Goal: Task Accomplishment & Management: Manage account settings

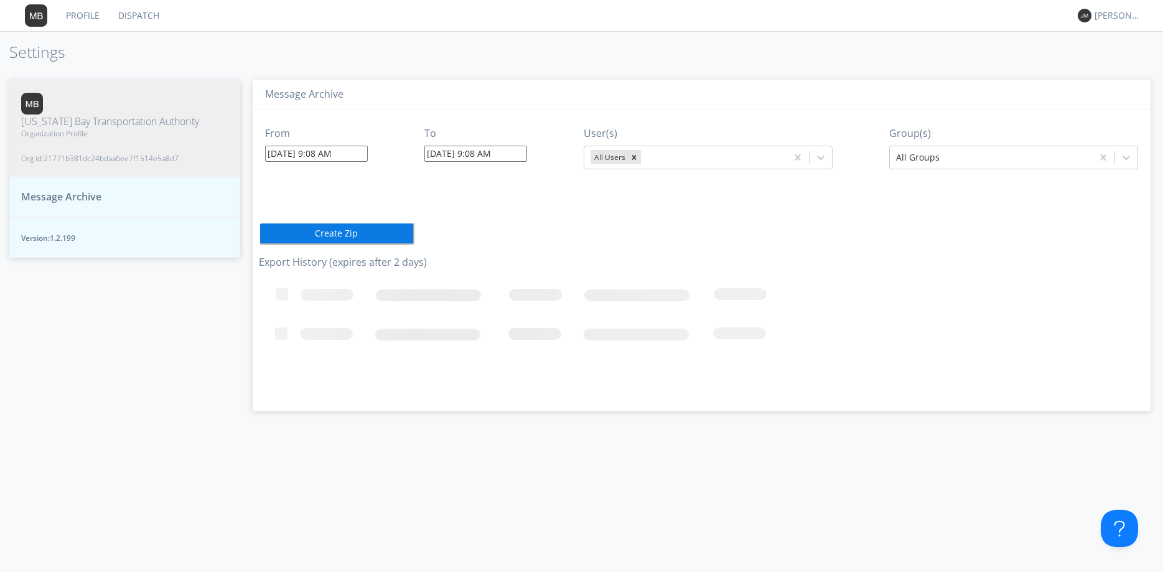
click at [363, 152] on input "08/26/2025 9:08 AM" at bounding box center [316, 154] width 103 height 16
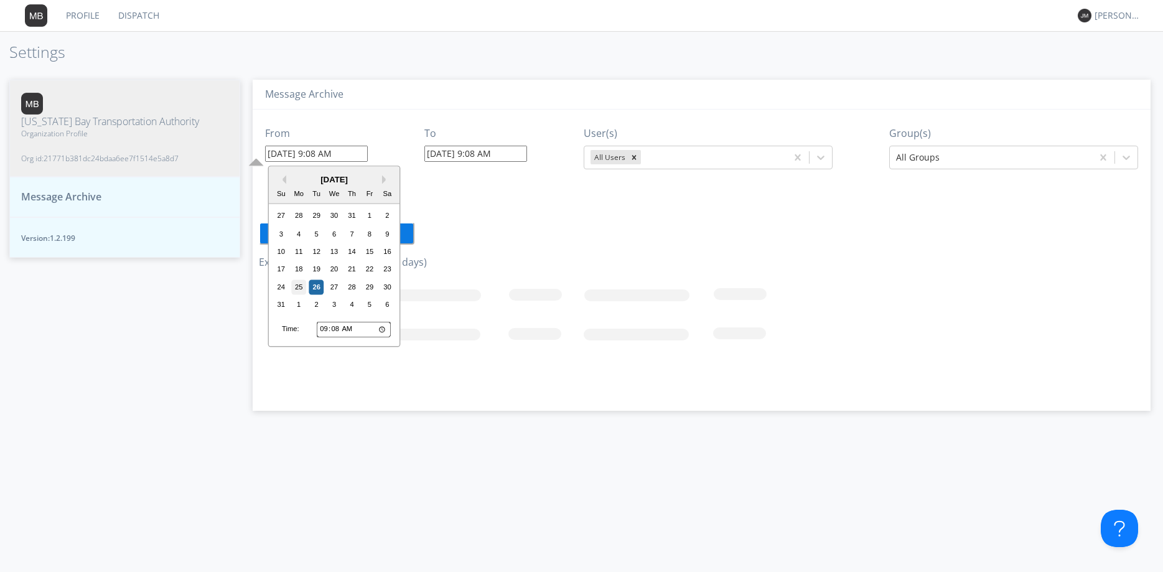
click at [300, 286] on div "25" at bounding box center [298, 286] width 15 height 15
type input "08/25/2025 9:08 AM"
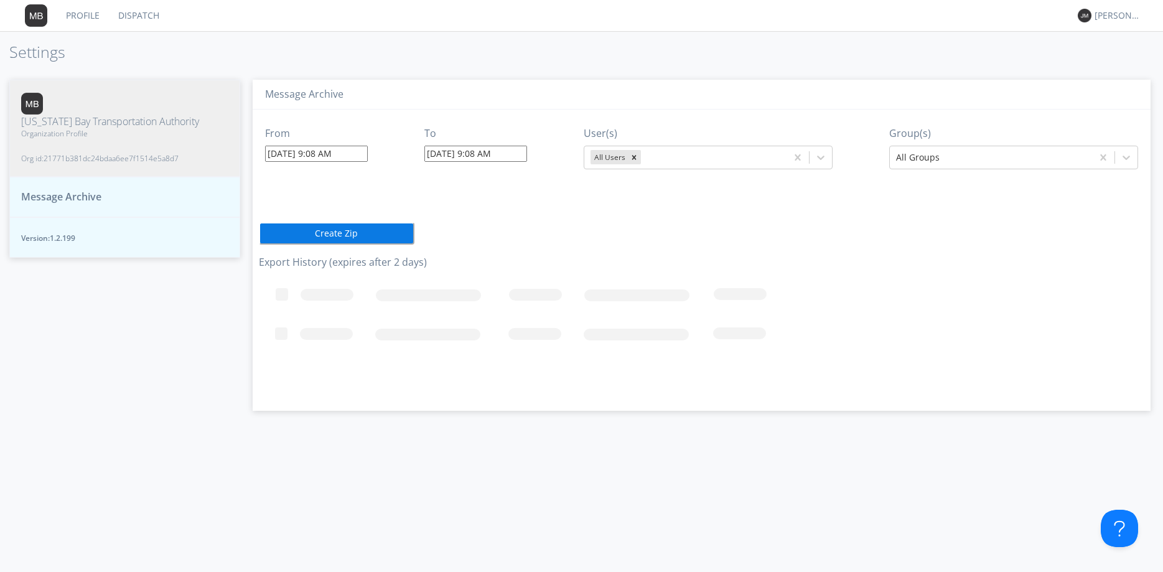
click at [475, 158] on input "08/26/2025 9:08 AM" at bounding box center [475, 154] width 103 height 16
click at [462, 293] on div "25" at bounding box center [460, 286] width 15 height 15
type input "08/25/2025 9:08 AM"
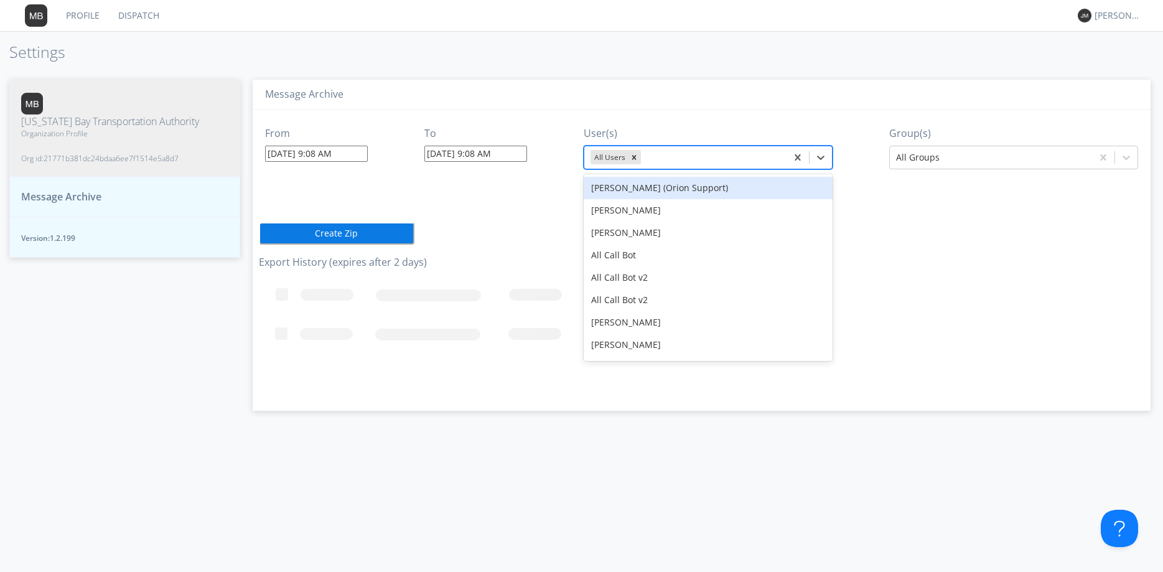
click at [713, 156] on div at bounding box center [711, 157] width 137 height 15
type input "3136"
click at [704, 187] on div "N3136" at bounding box center [707, 188] width 249 height 22
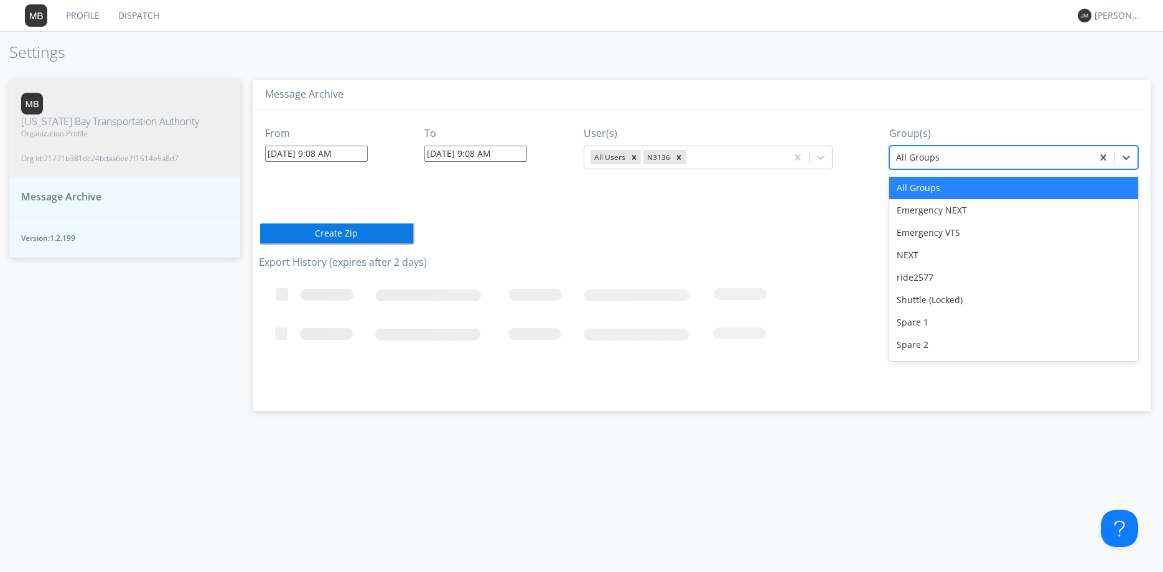
click at [919, 157] on div at bounding box center [991, 157] width 190 height 15
click at [924, 257] on div "NEXT" at bounding box center [1013, 255] width 249 height 22
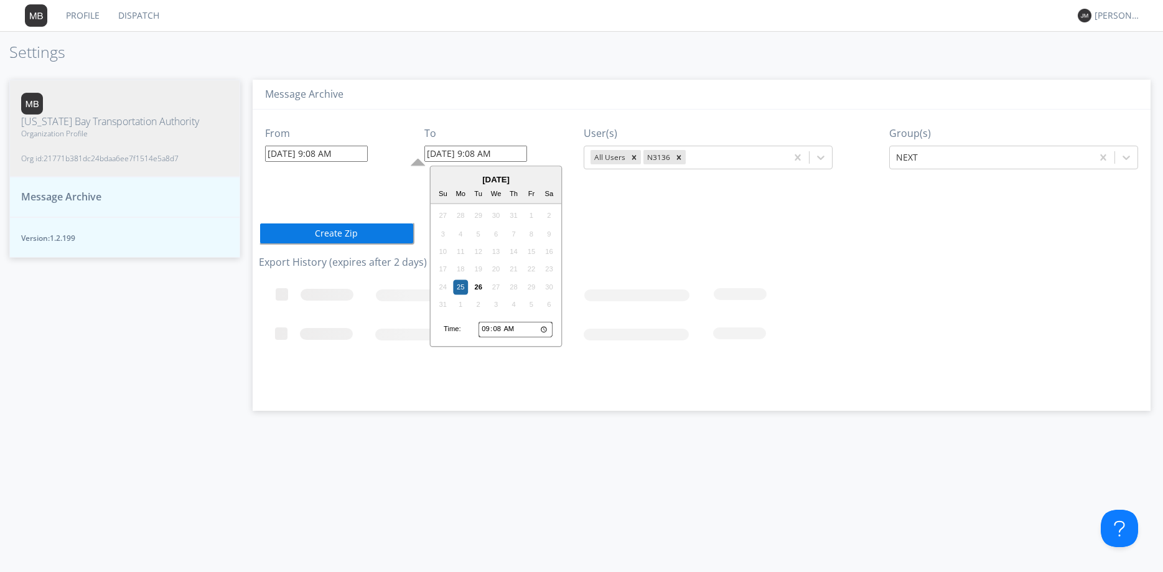
click at [483, 153] on input "08/25/2025 9:08 AM" at bounding box center [475, 154] width 103 height 16
type input "08/25/2025 7:08 PM"
click at [738, 197] on div "From 08/25/2025 9:08 AM To 08/25/2025 7:08 PM August 2025 Su Mo Tu We Th Fr Sa …" at bounding box center [701, 255] width 885 height 292
click at [353, 232] on button "Create Zip" at bounding box center [337, 233] width 156 height 22
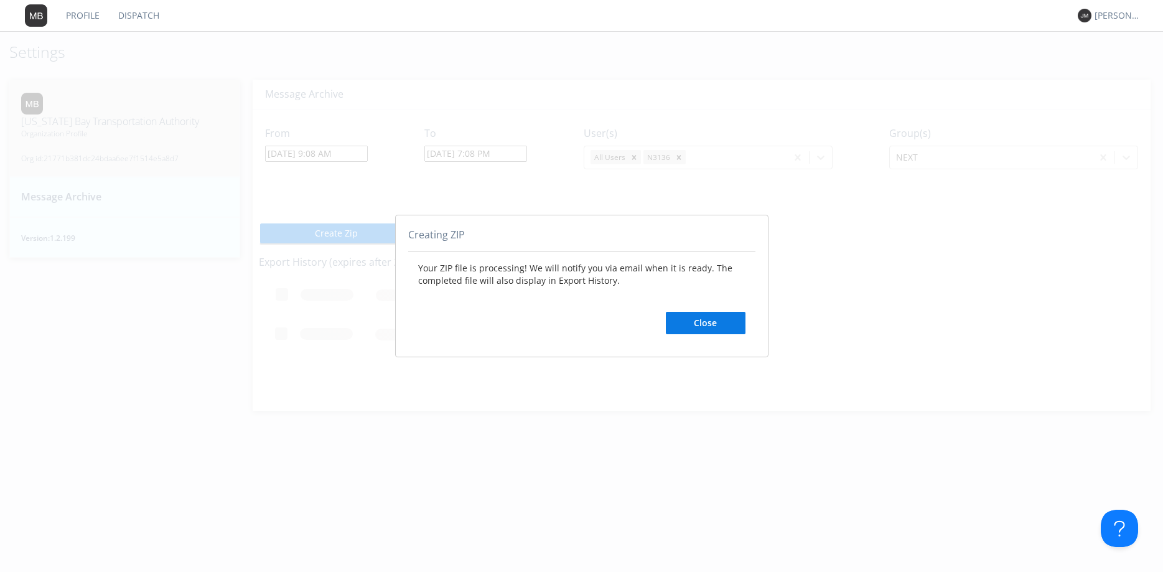
click at [728, 319] on button "Close" at bounding box center [706, 323] width 80 height 22
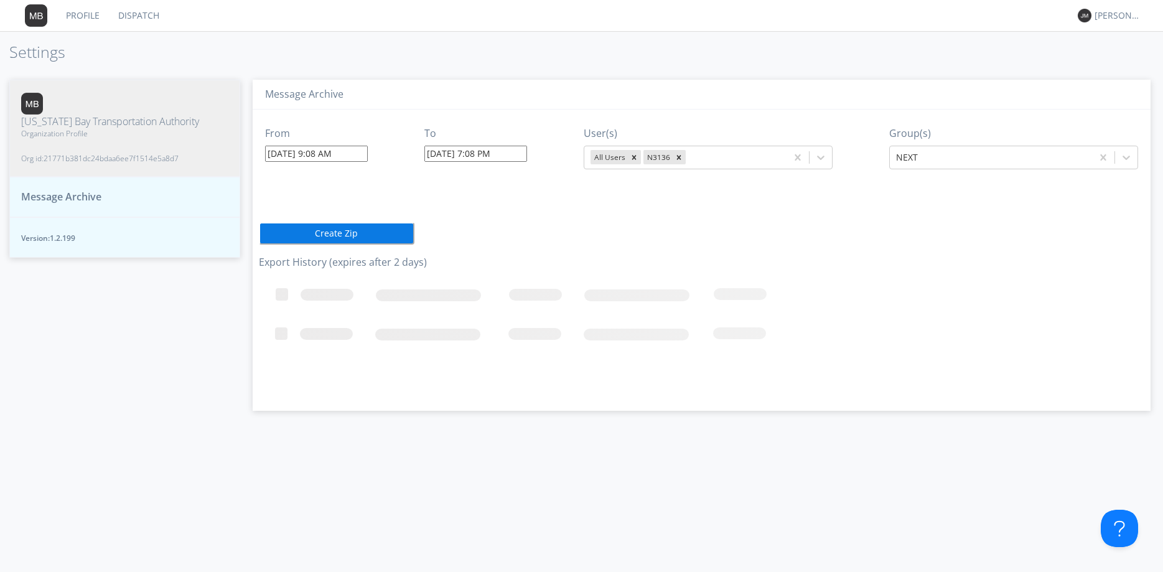
click at [124, 185] on button "Message Archive" at bounding box center [124, 197] width 231 height 40
click at [42, 190] on span "Message Archive" at bounding box center [61, 197] width 80 height 14
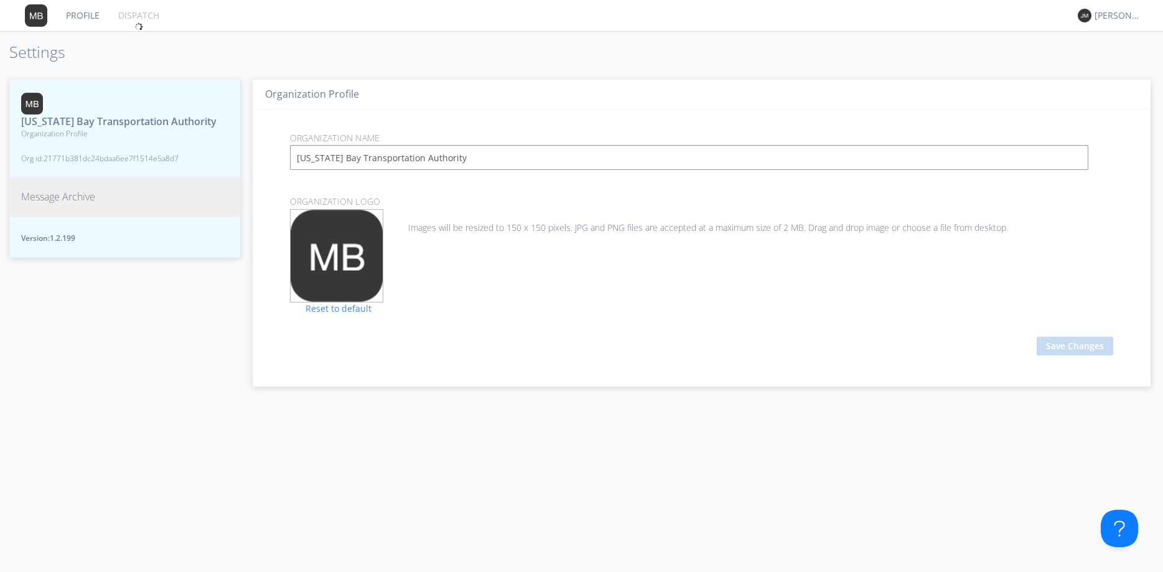
click at [156, 183] on button "Message Archive" at bounding box center [124, 197] width 231 height 40
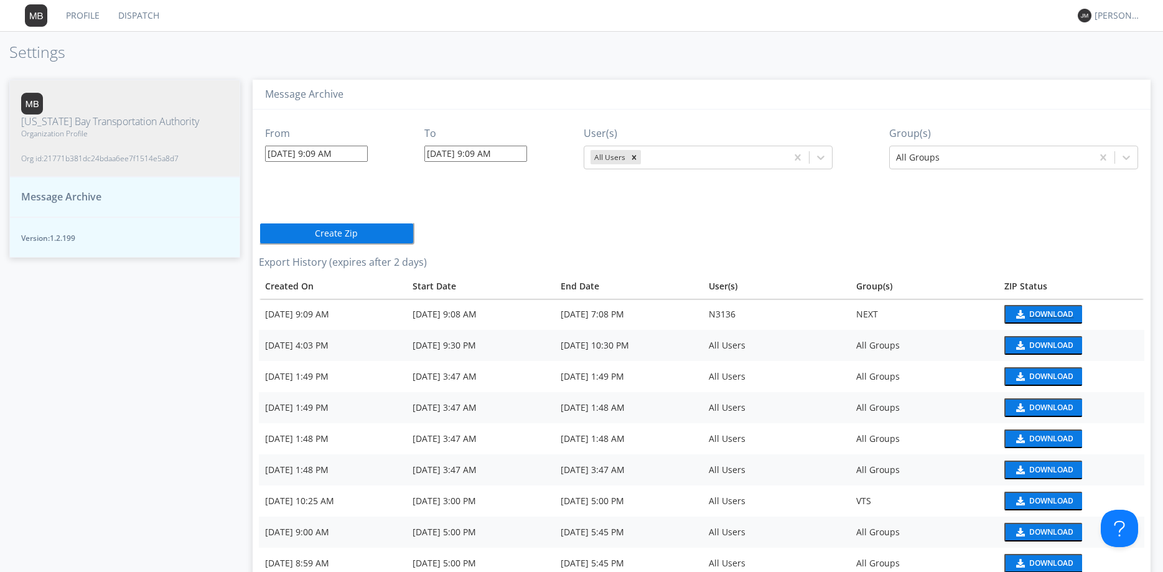
click at [1068, 317] on div "Download" at bounding box center [1051, 313] width 44 height 7
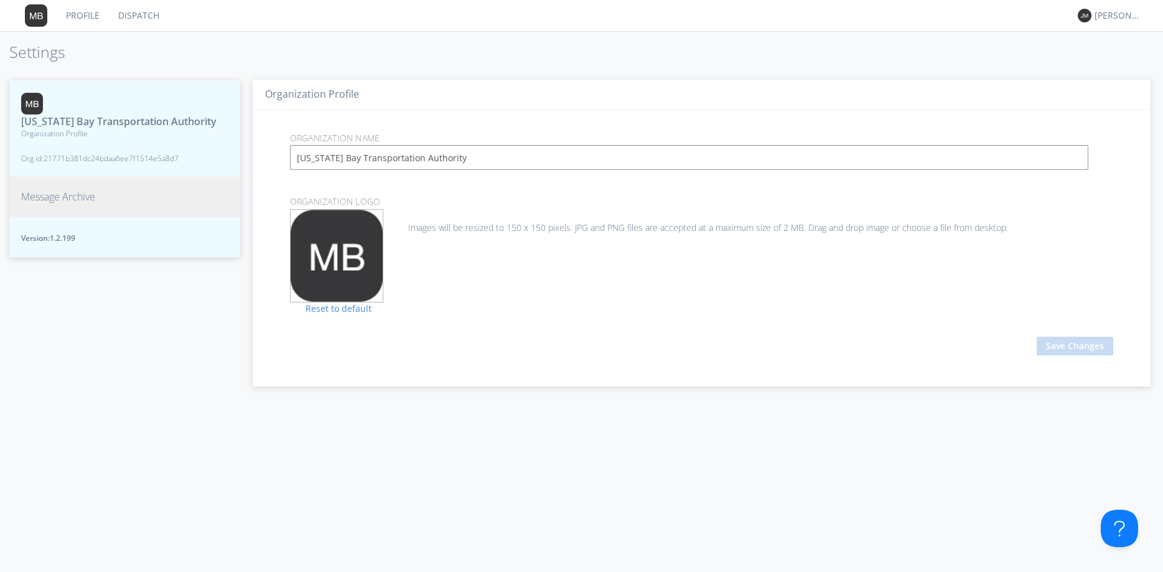
click at [122, 200] on button "Message Archive" at bounding box center [124, 197] width 231 height 40
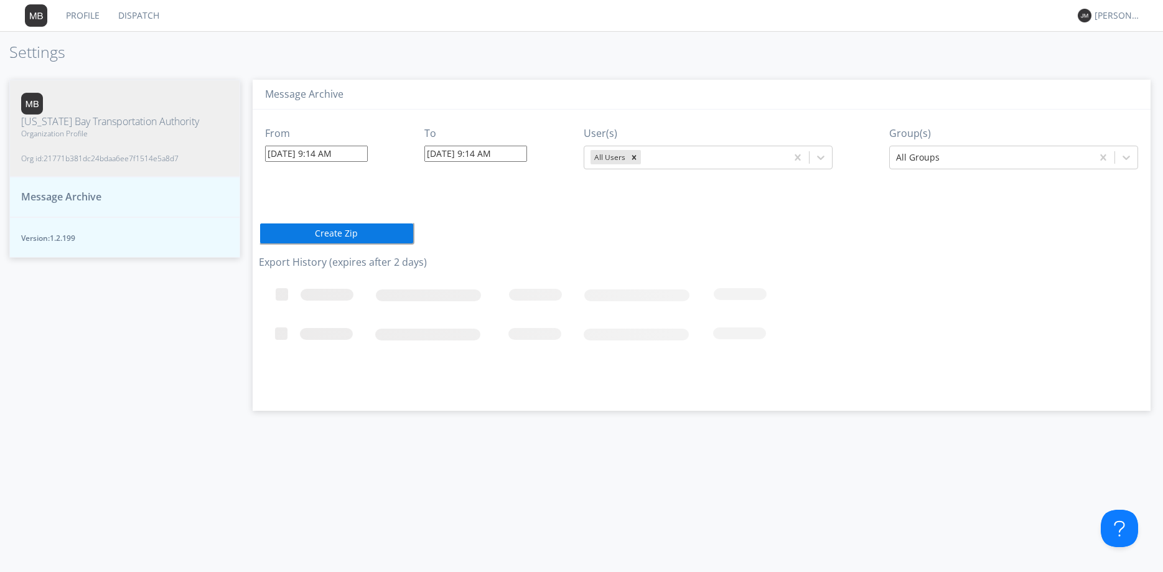
click at [333, 149] on input "08/26/2025 9:14 AM" at bounding box center [316, 154] width 103 height 16
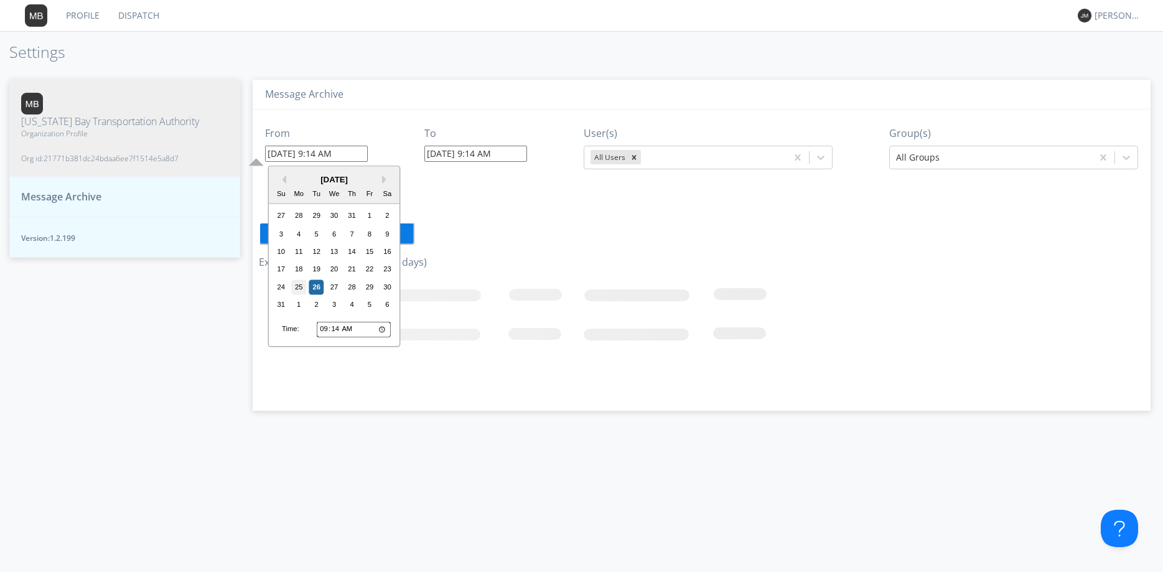
click at [298, 285] on div "25" at bounding box center [298, 286] width 15 height 15
type input "08/25/2025 9:14 AM"
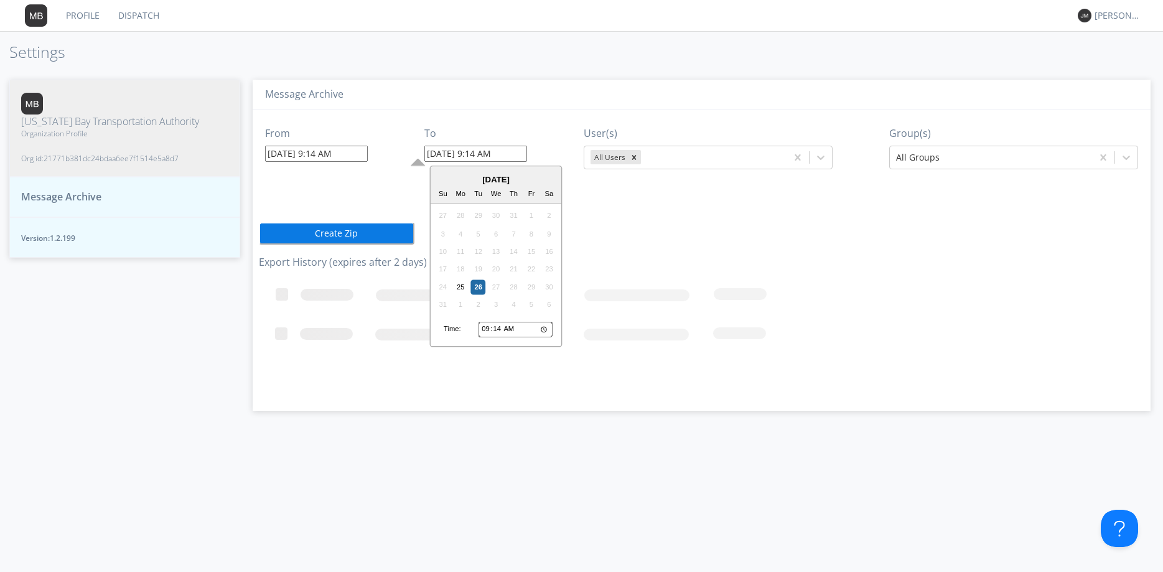
click at [468, 146] on input "08/26/2025 9:14 AM" at bounding box center [475, 154] width 103 height 16
click at [465, 286] on div "25" at bounding box center [460, 286] width 15 height 15
type input "08/25/2025 9:14 AM"
click at [320, 159] on input "08/25/2025 9:14 AM" at bounding box center [316, 154] width 103 height 16
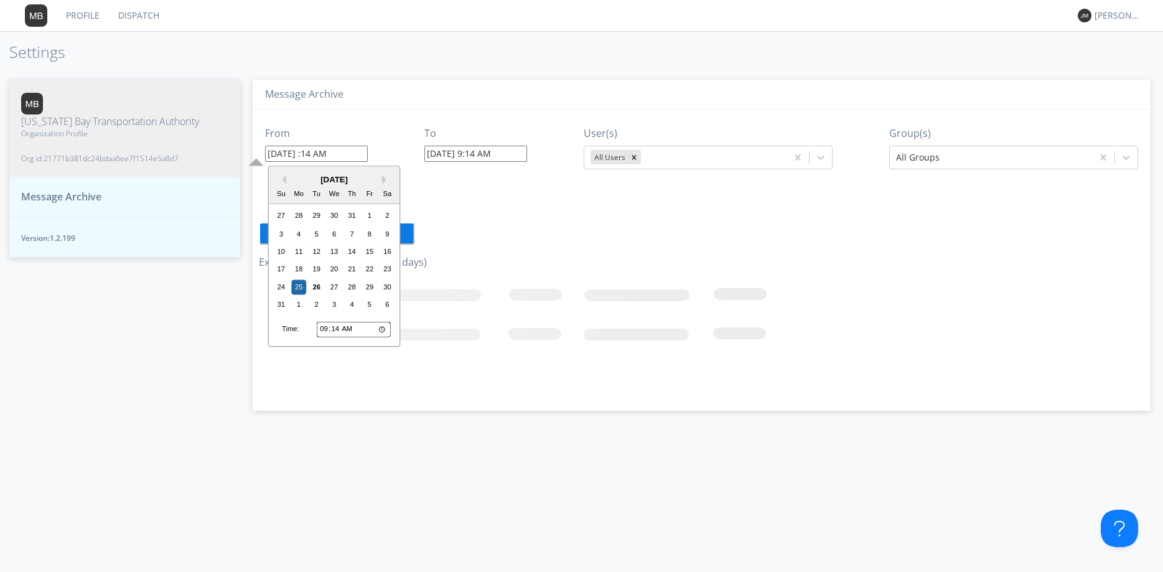
type input "08/25/2025 1:14 AM"
type input "08/26/2025 9:14 AM"
type input "08/25/2025 1:14 PM"
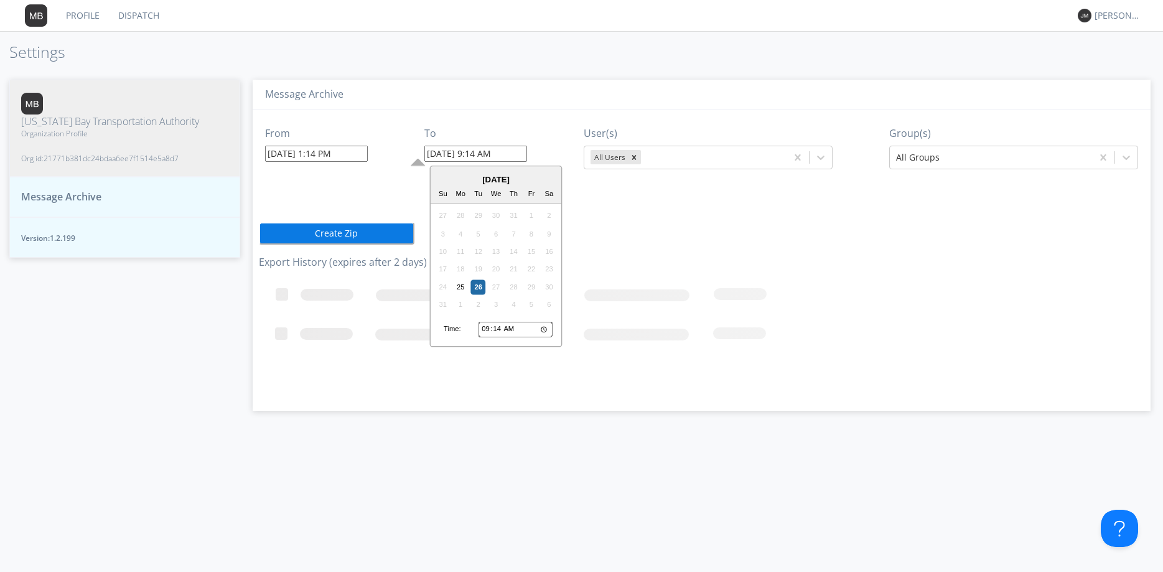
click at [482, 157] on input "08/26/2025 9:14 AM" at bounding box center [475, 154] width 103 height 16
type input "08/26/2025 3:14 PM"
click at [694, 153] on div at bounding box center [711, 157] width 137 height 15
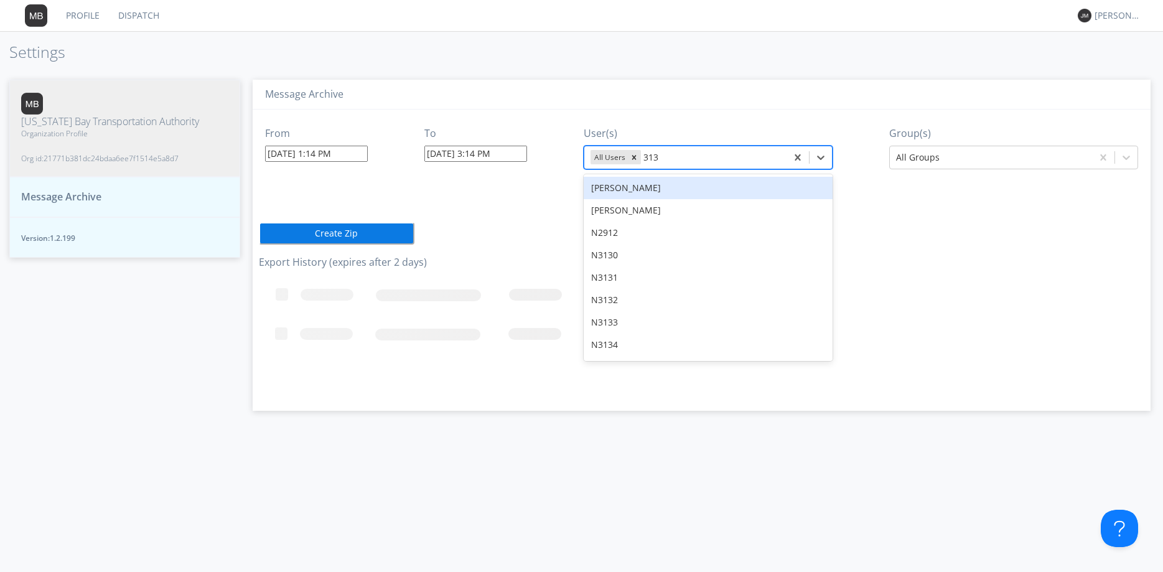
type input "3136"
click at [718, 185] on div "N3136" at bounding box center [707, 188] width 249 height 22
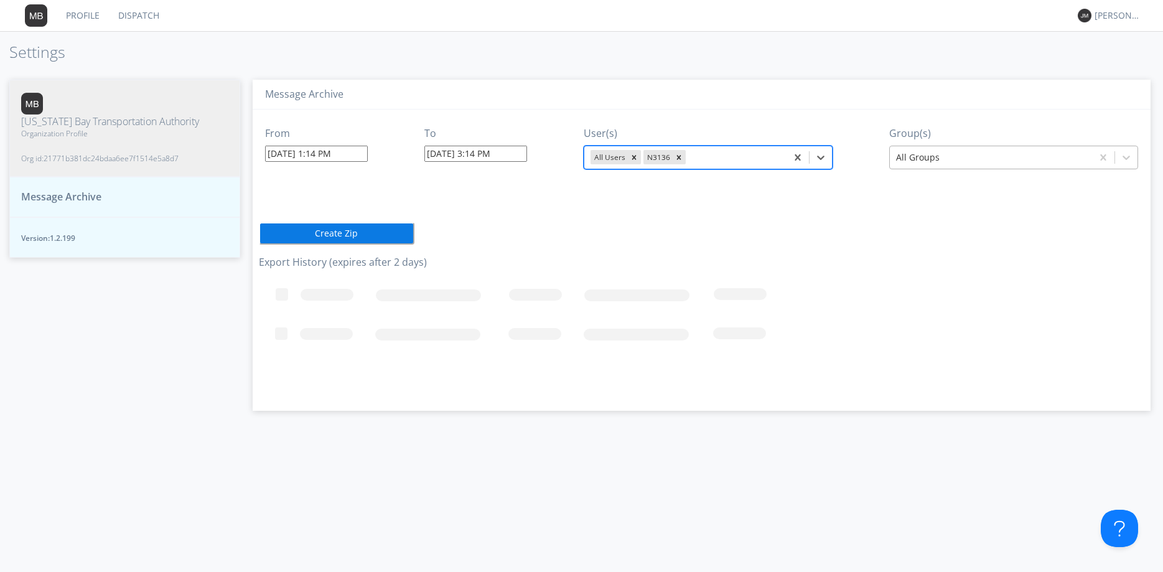
click at [953, 157] on div at bounding box center [991, 157] width 190 height 15
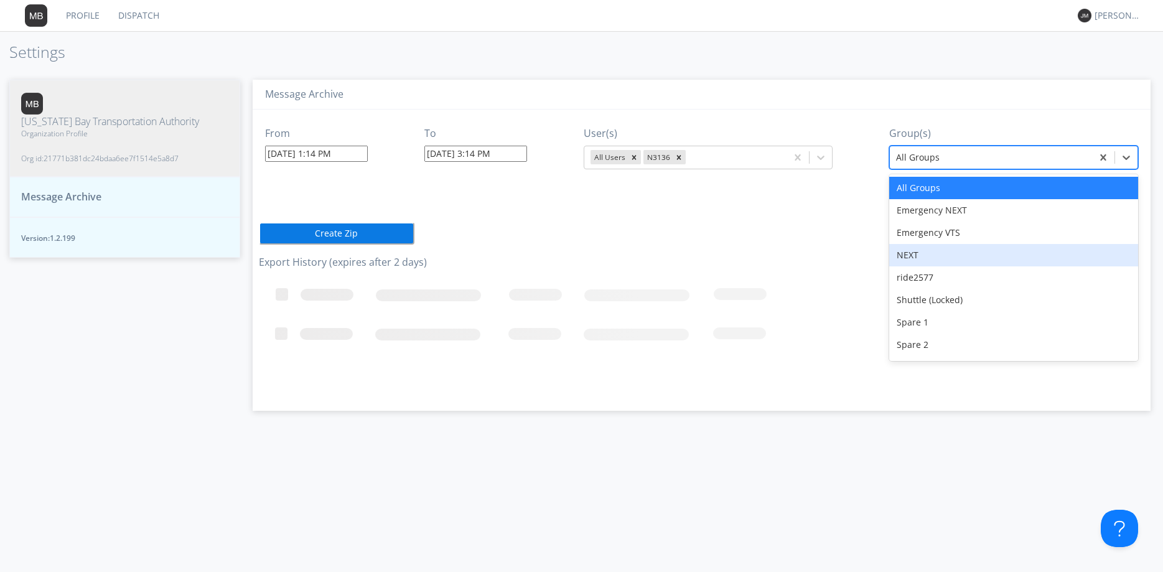
click at [944, 257] on div "NEXT" at bounding box center [1013, 255] width 249 height 22
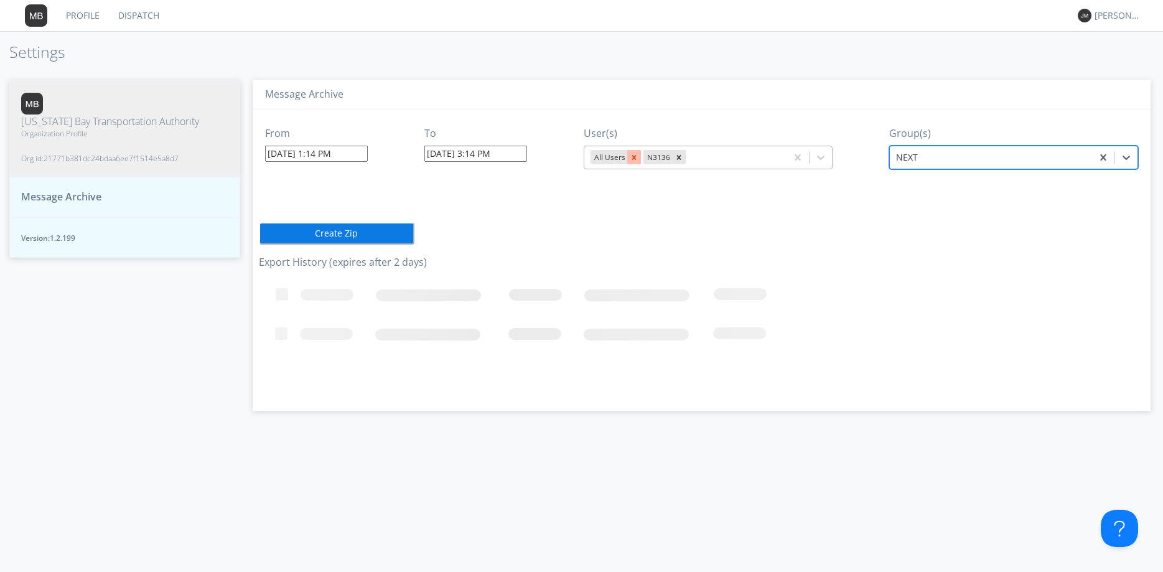
click at [638, 159] on icon "Remove All Users" at bounding box center [633, 157] width 9 height 9
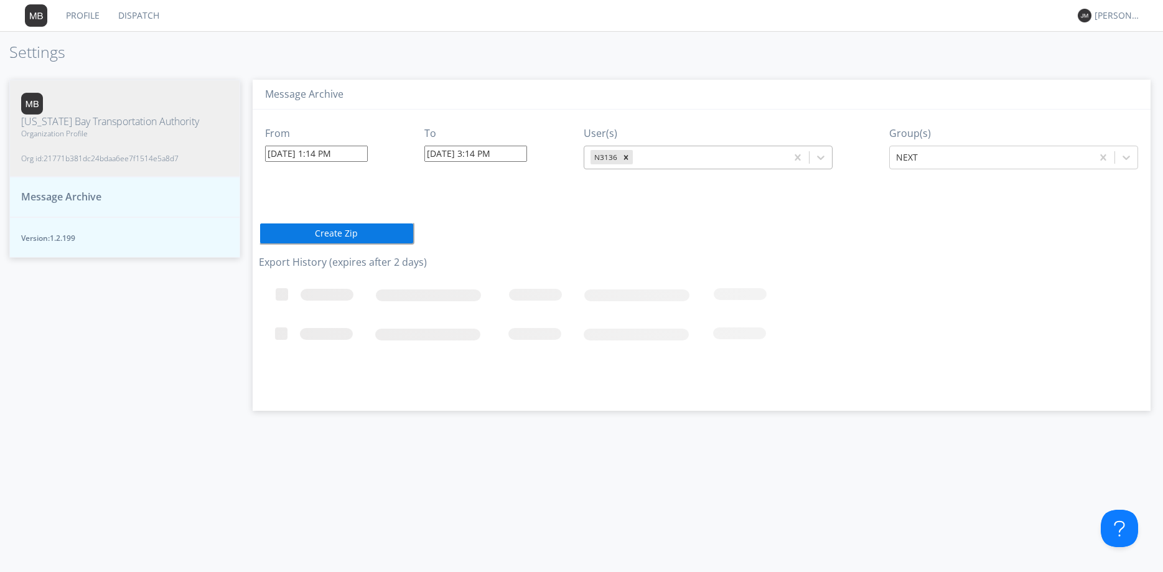
click at [363, 233] on button "Create Zip" at bounding box center [337, 233] width 156 height 22
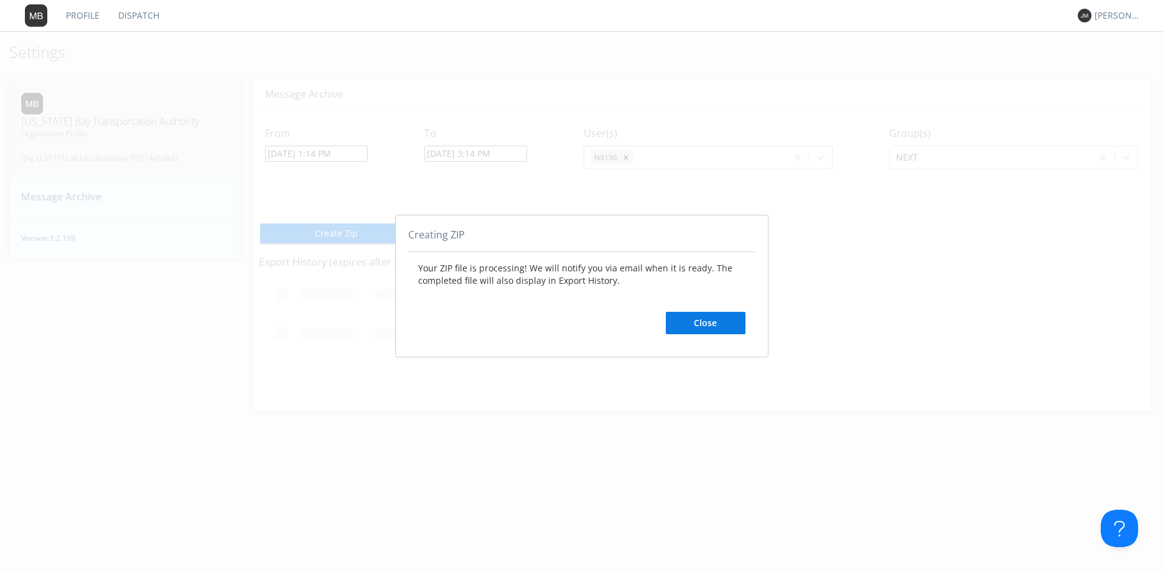
click at [731, 323] on button "Close" at bounding box center [706, 323] width 80 height 22
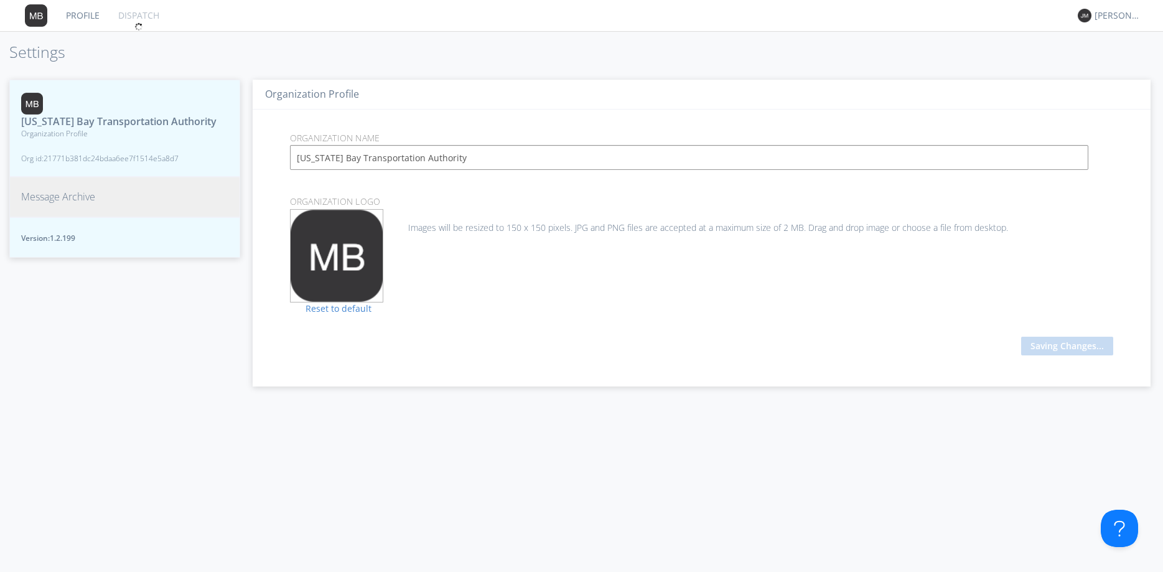
click at [165, 189] on button "Message Archive" at bounding box center [124, 197] width 231 height 40
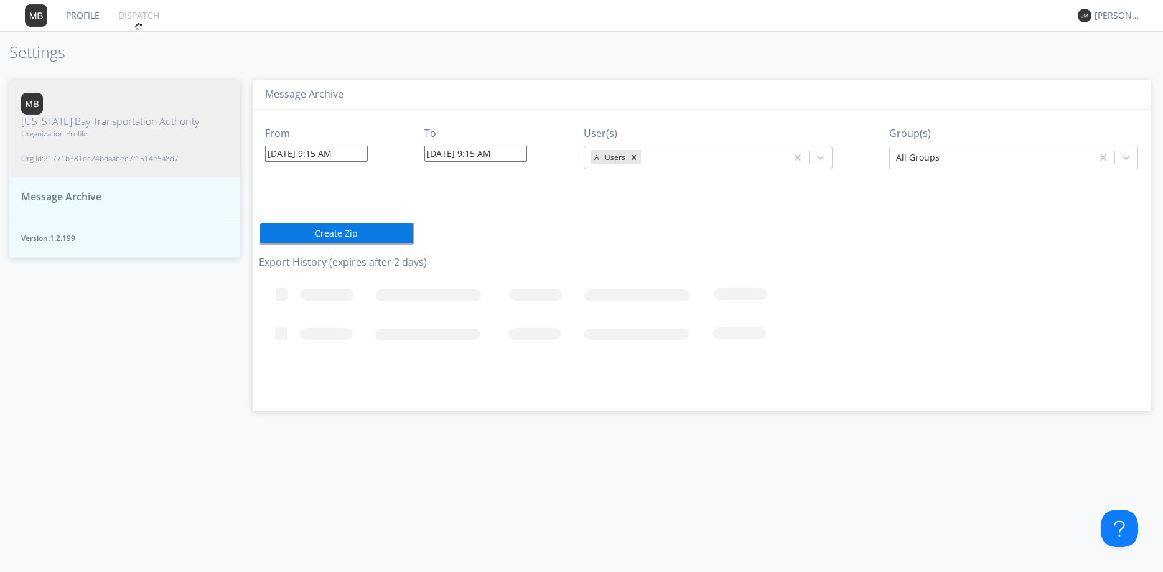
click at [117, 179] on button "Message Archive" at bounding box center [124, 197] width 231 height 40
click at [102, 180] on button "Message Archive" at bounding box center [124, 197] width 231 height 40
click at [146, 177] on button "Message Archive" at bounding box center [124, 197] width 231 height 40
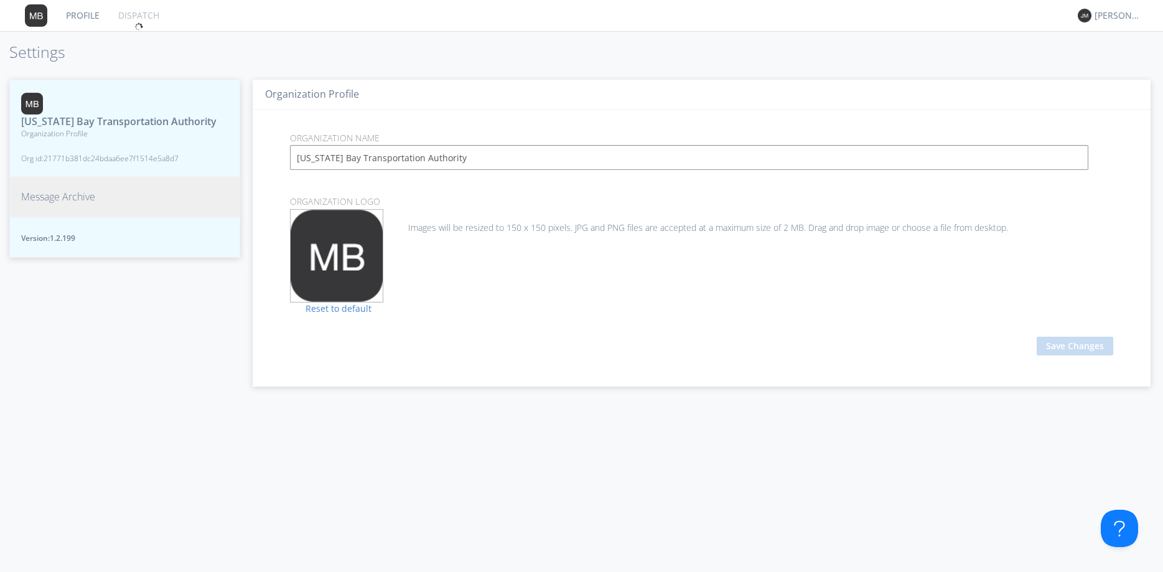
click at [103, 192] on button "Message Archive" at bounding box center [124, 197] width 231 height 40
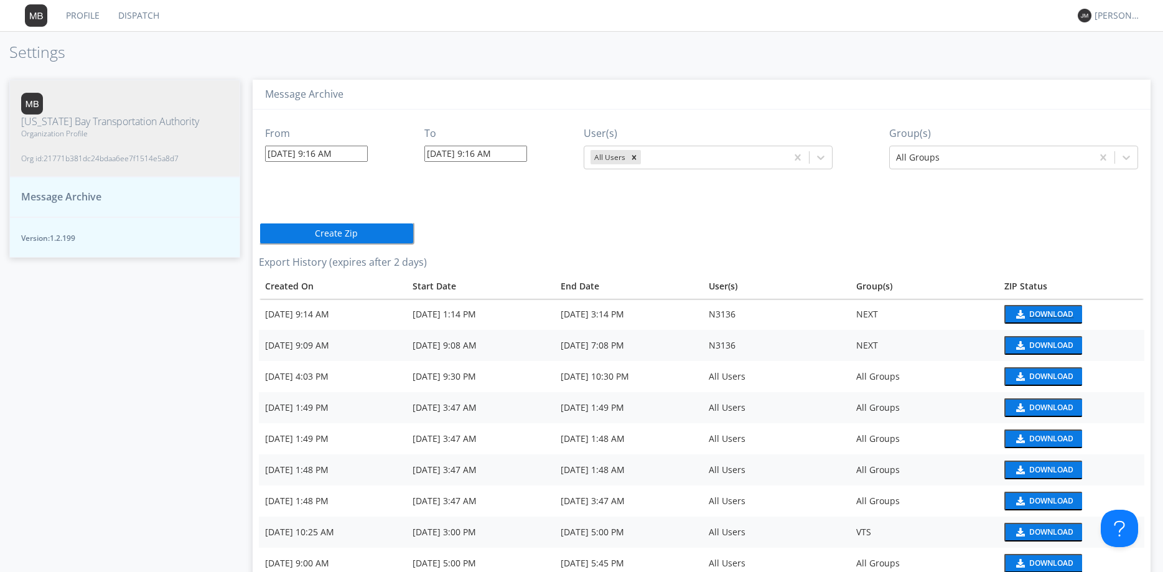
click at [1036, 308] on button "Download" at bounding box center [1043, 314] width 78 height 19
click at [146, 13] on link "Dispatch" at bounding box center [139, 15] width 60 height 31
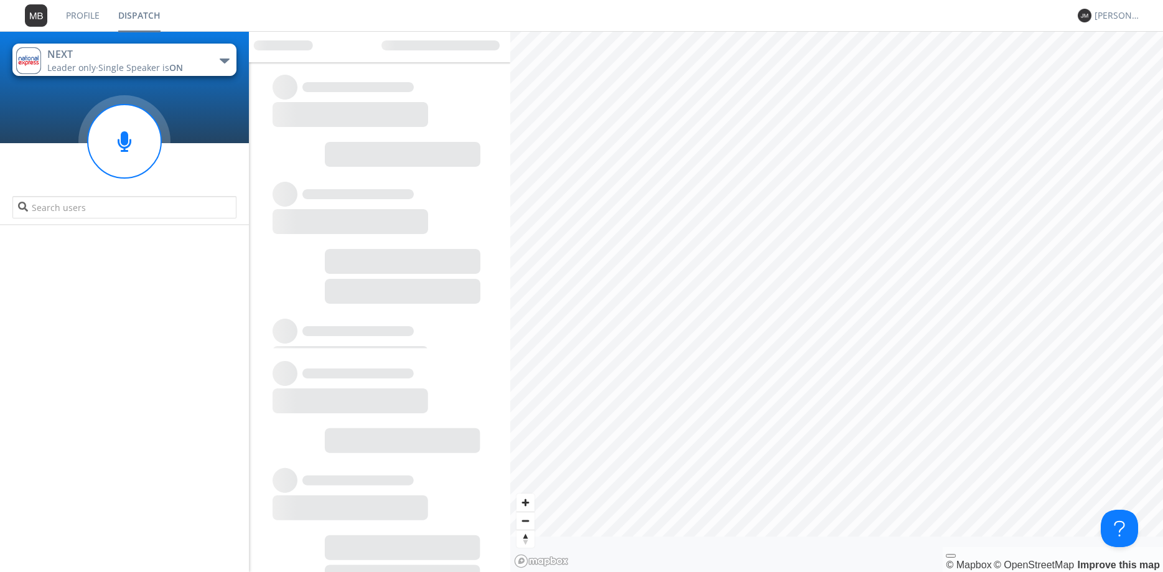
click at [211, 60] on button "NEXT Leader only · Single Speaker is ON" at bounding box center [124, 60] width 224 height 32
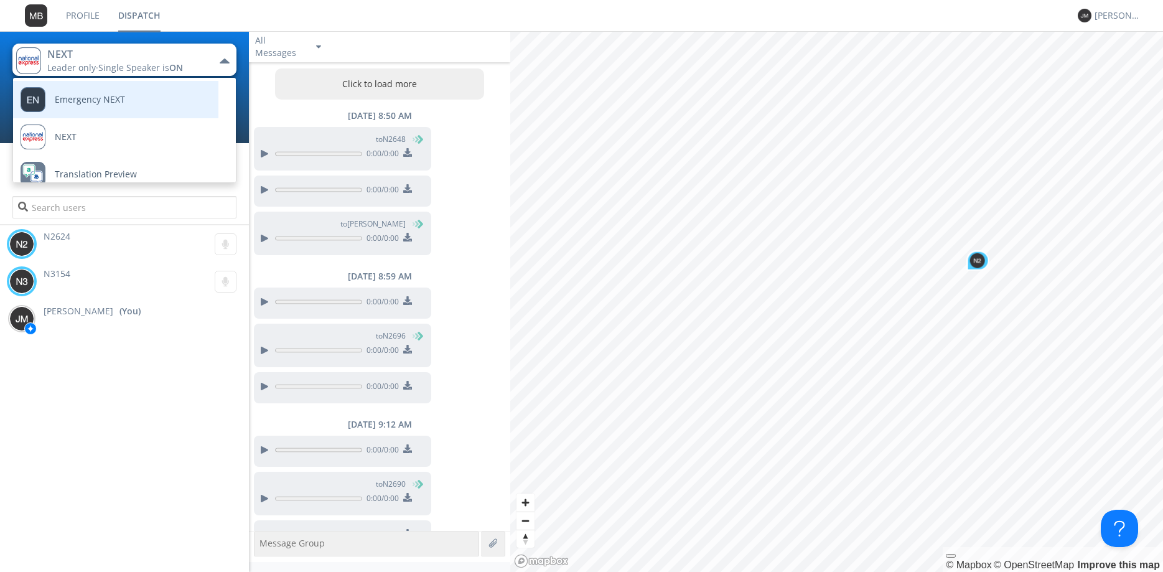
click at [163, 110] on link "Emergency NEXT" at bounding box center [106, 99] width 187 height 37
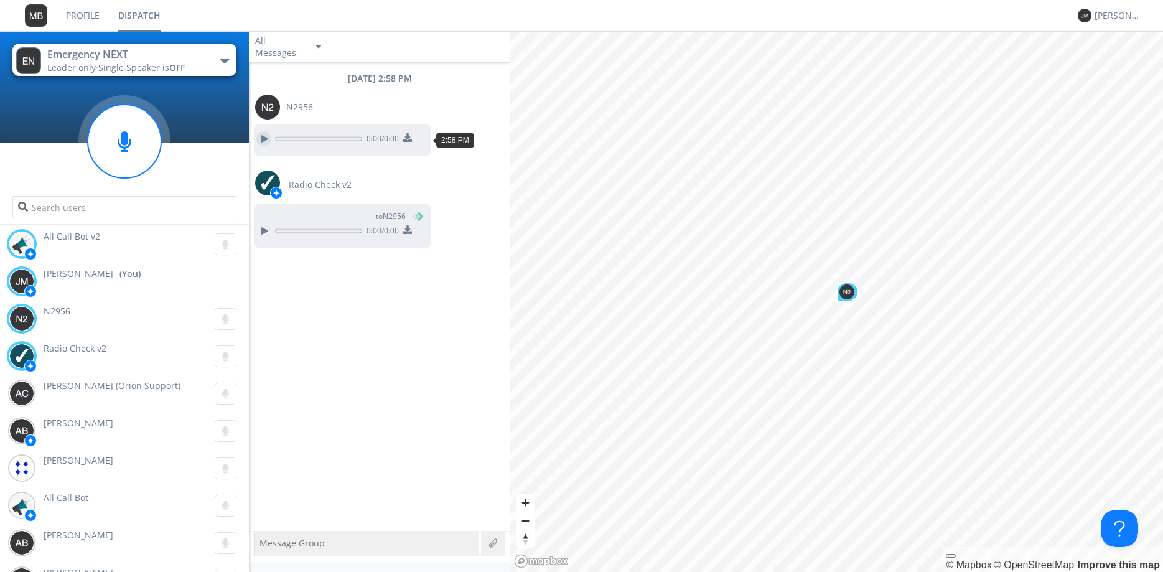
click at [263, 136] on div at bounding box center [263, 138] width 15 height 15
click at [166, 70] on span "Single Speaker is OFF" at bounding box center [141, 68] width 86 height 12
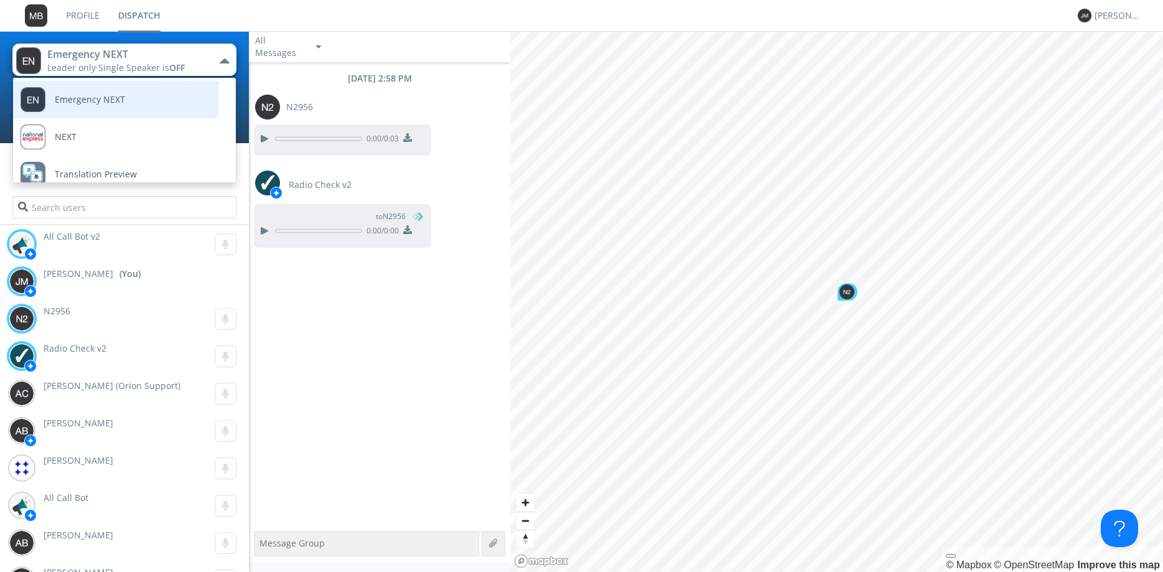
click at [177, 92] on link "Emergency NEXT" at bounding box center [106, 99] width 187 height 37
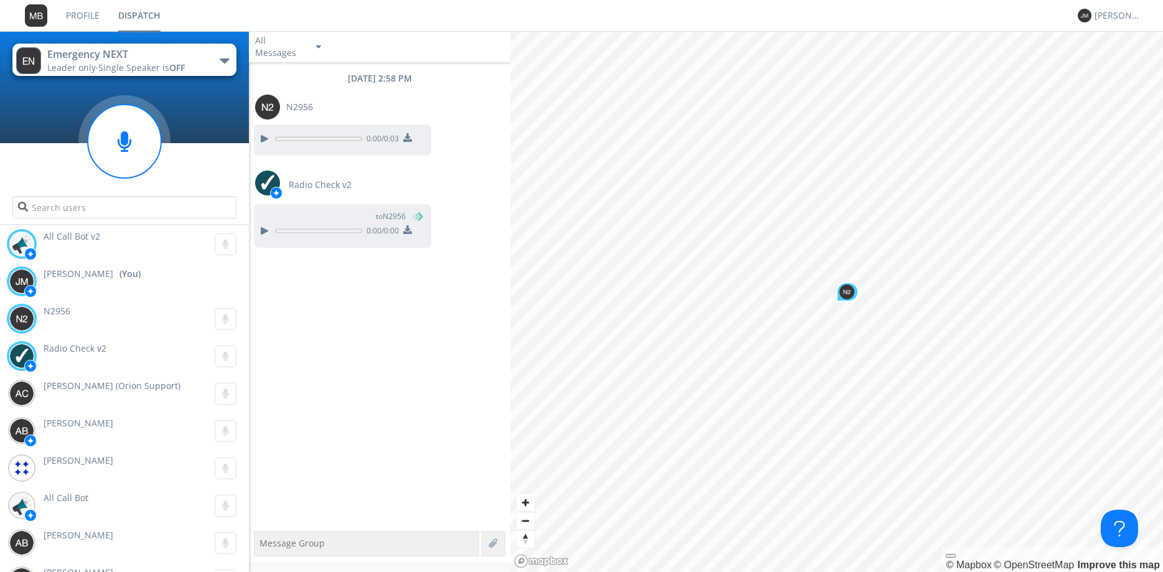
click at [167, 64] on span "Single Speaker is OFF" at bounding box center [141, 68] width 86 height 12
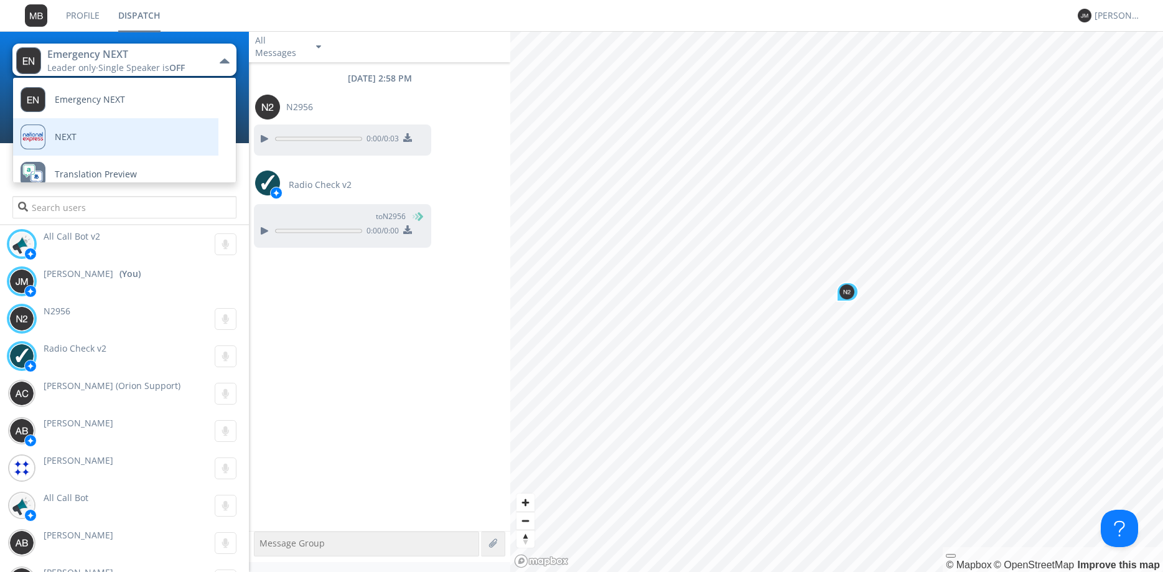
click at [147, 152] on link "NEXT" at bounding box center [106, 136] width 187 height 37
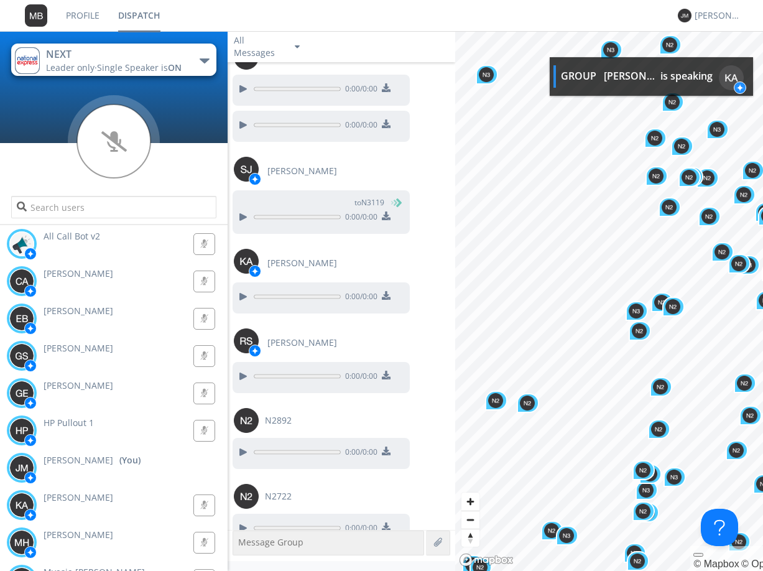
scroll to position [2935, 0]
